Goal: Find specific page/section: Find specific page/section

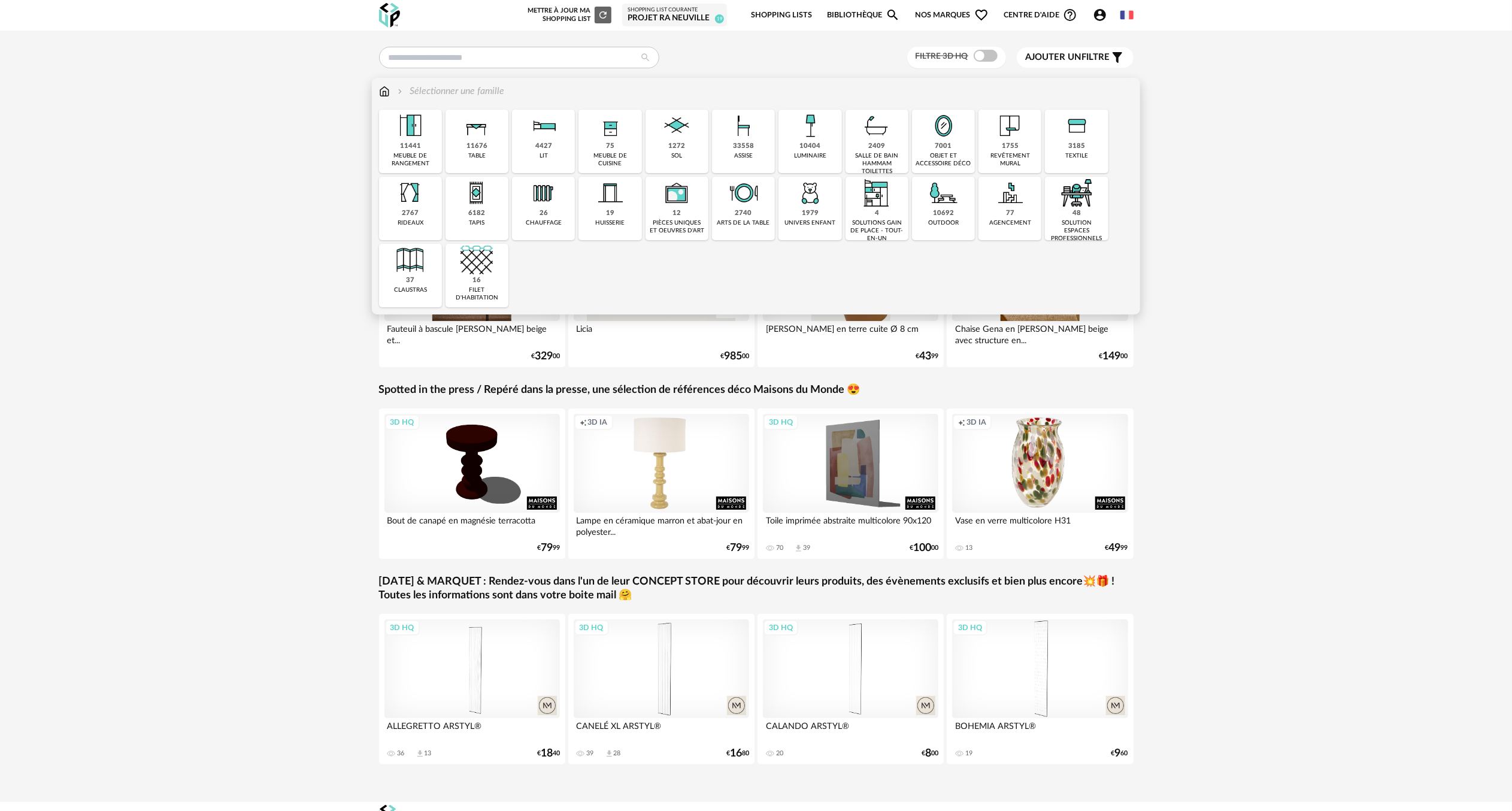
click at [674, 122] on img at bounding box center [677, 126] width 32 height 32
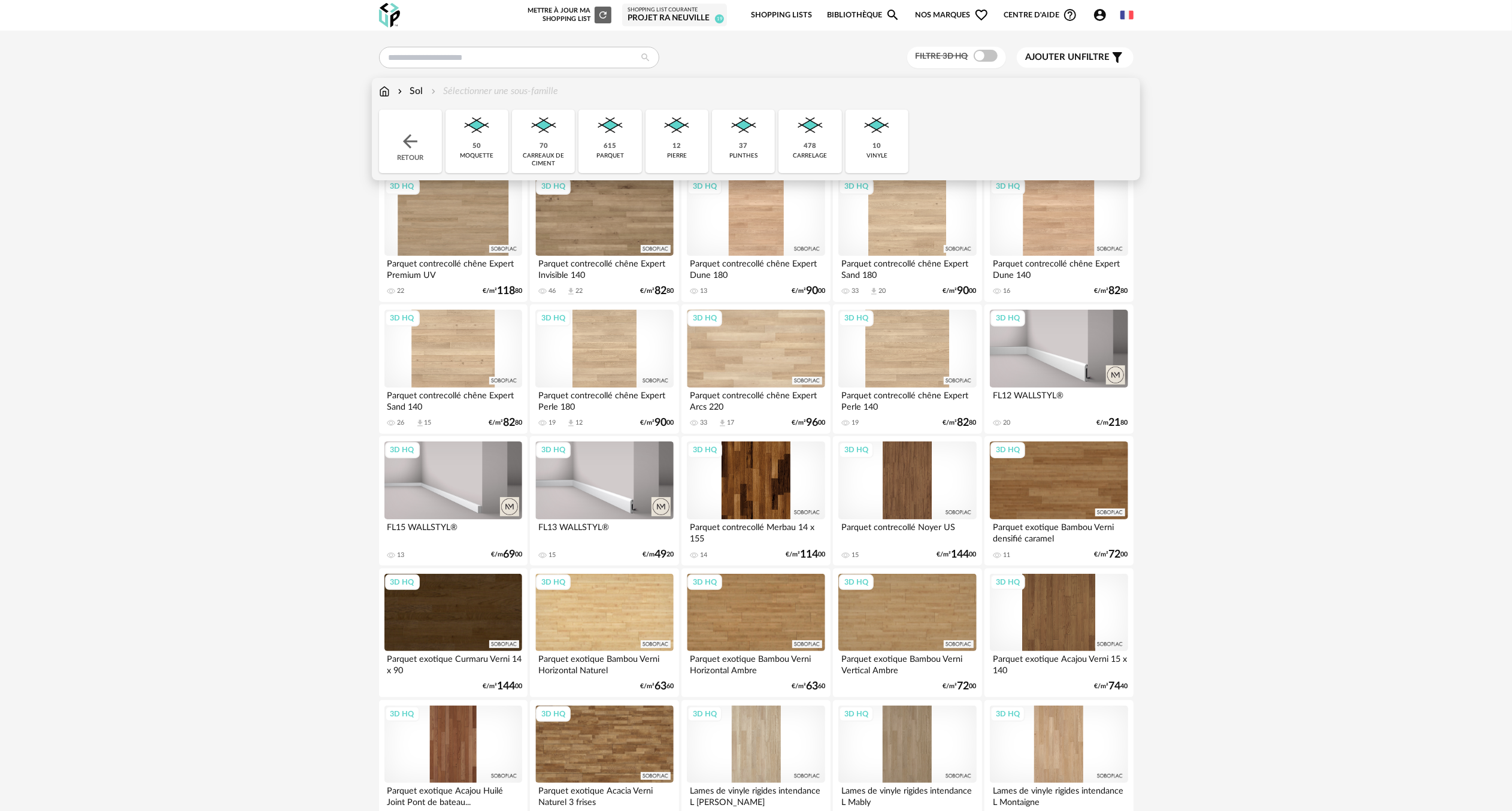
click at [672, 125] on img at bounding box center [677, 126] width 32 height 32
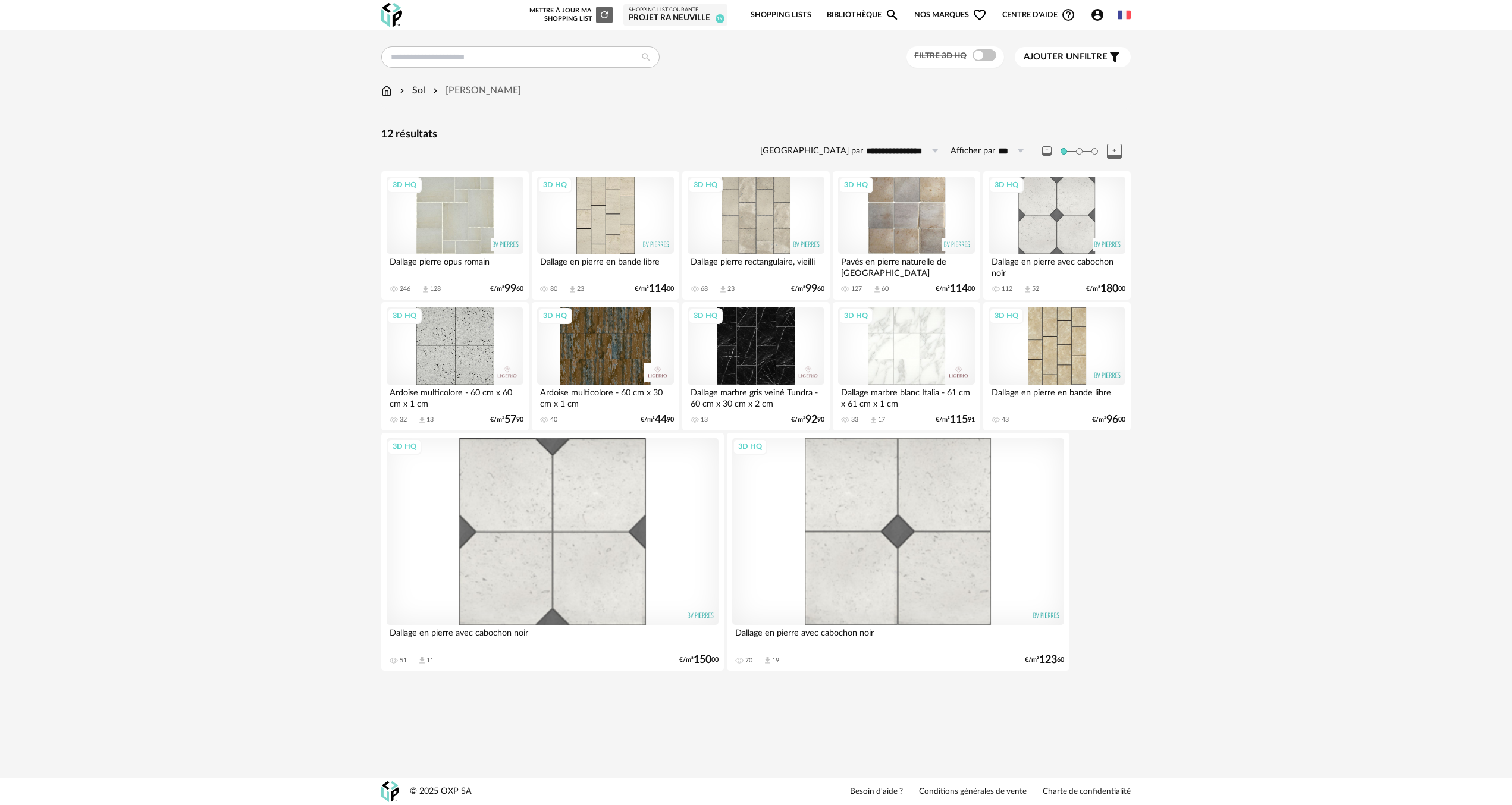
click at [620, 221] on div "3D HQ" at bounding box center [605, 215] width 137 height 77
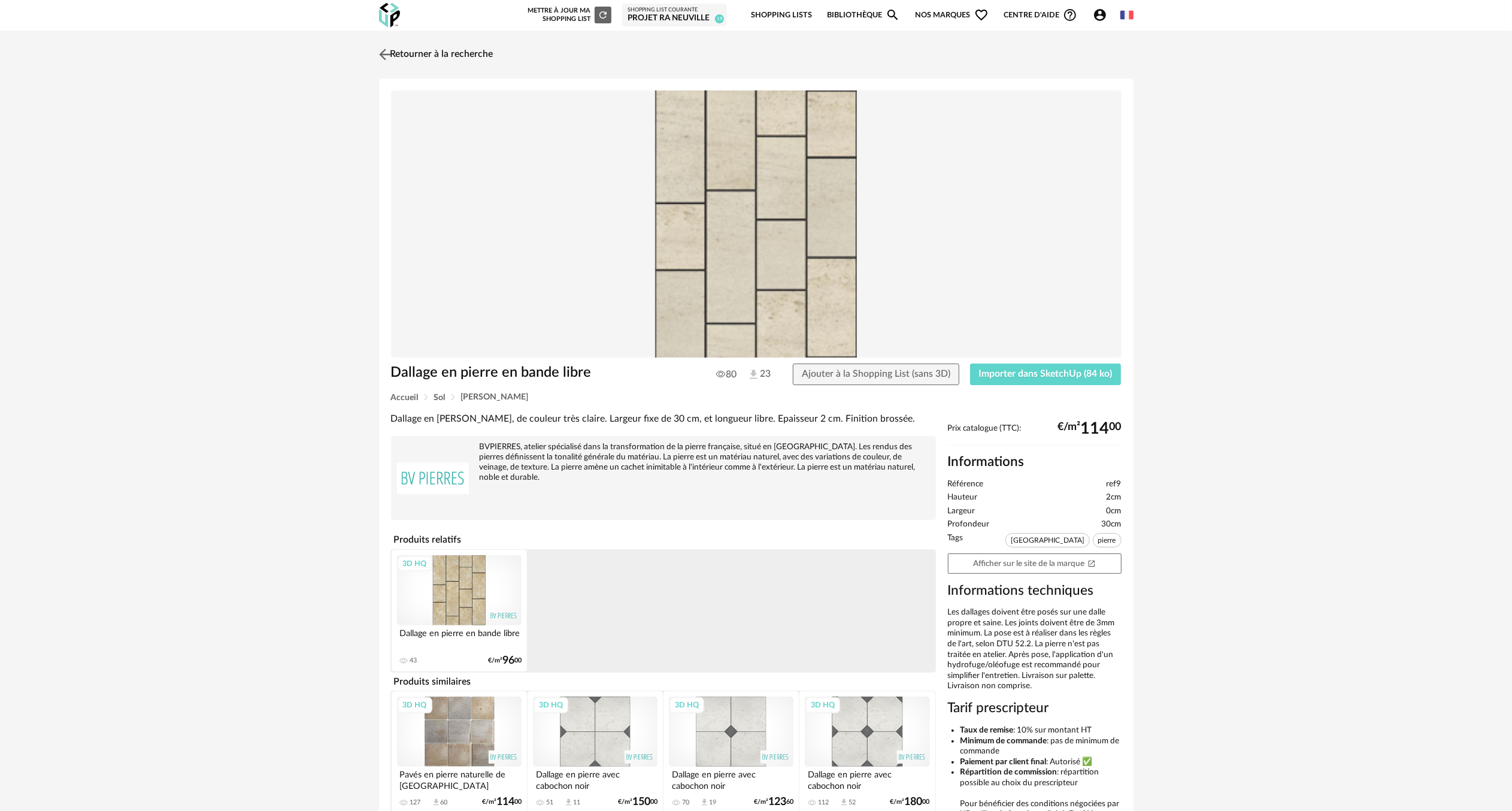
click at [383, 56] on img at bounding box center [385, 54] width 17 height 17
